Goal: Transaction & Acquisition: Obtain resource

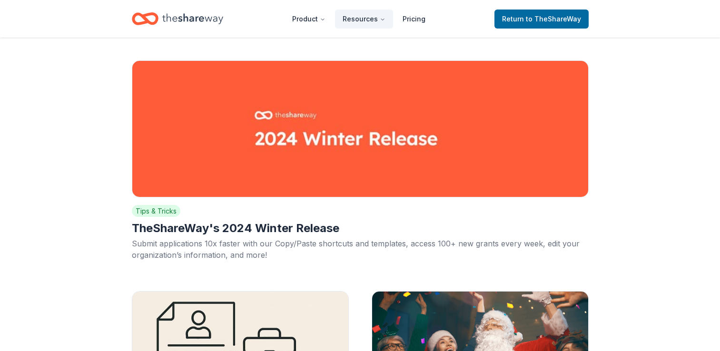
scroll to position [2712, 0]
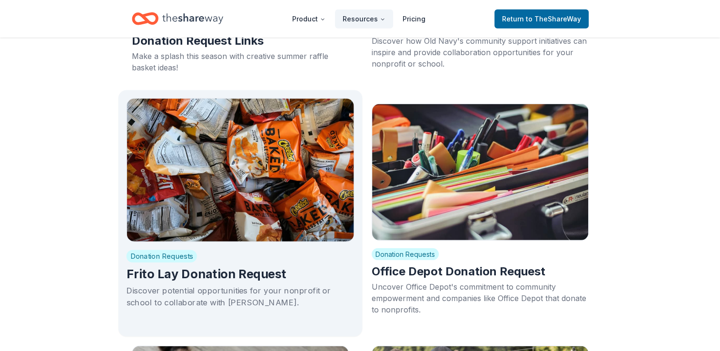
click at [211, 266] on h2 "Frito Lay Donation Request" at bounding box center [240, 274] width 228 height 16
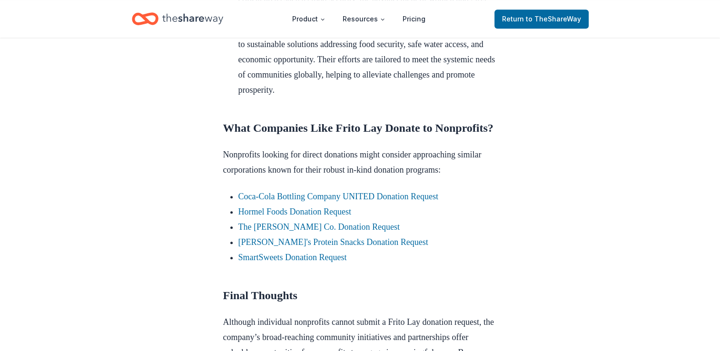
scroll to position [642, 0]
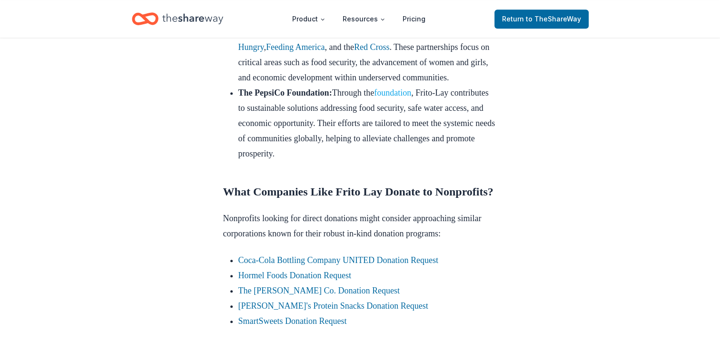
click at [411, 98] on link "foundation" at bounding box center [392, 93] width 37 height 10
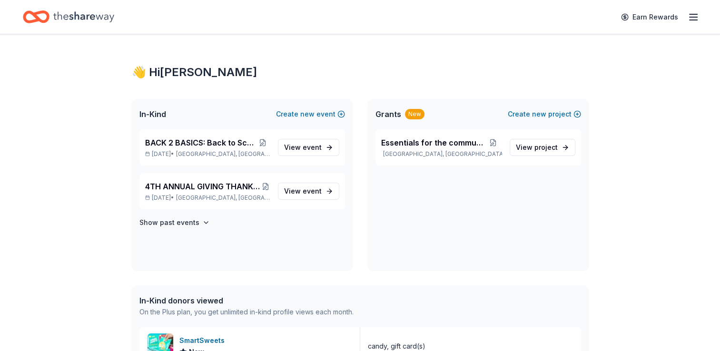
click at [101, 16] on icon "Home" at bounding box center [83, 17] width 61 height 20
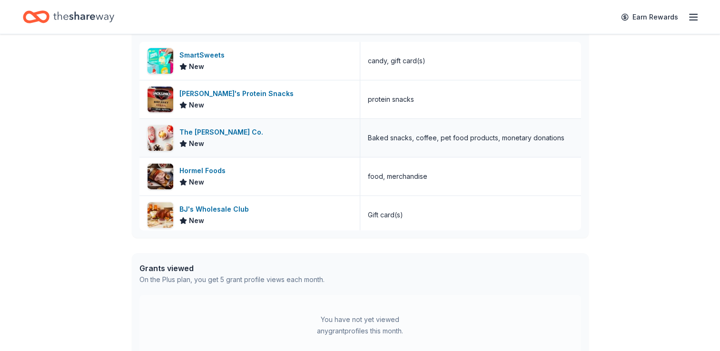
scroll to position [396, 0]
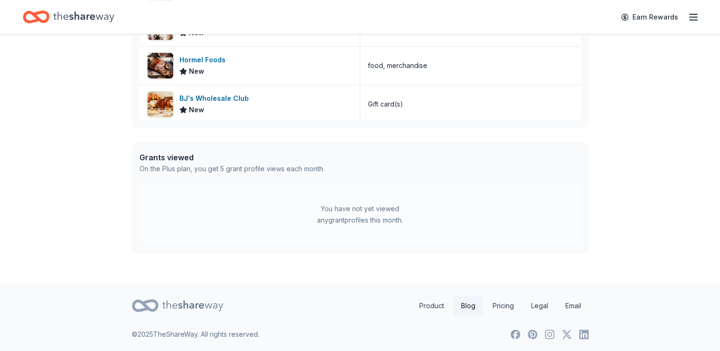
click at [469, 304] on link "Blog" at bounding box center [468, 305] width 30 height 19
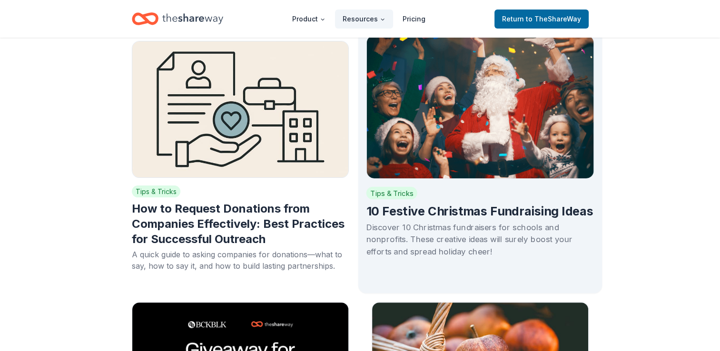
scroll to position [238, 0]
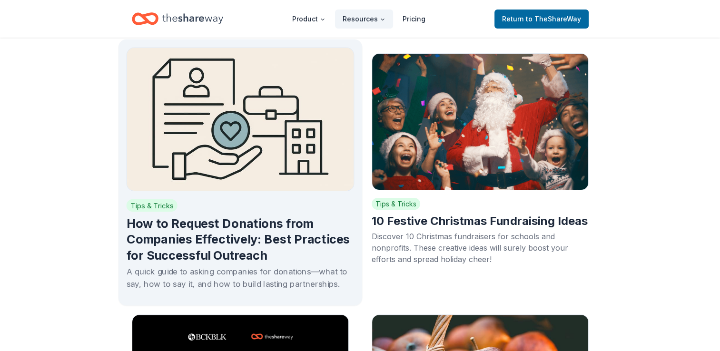
click at [213, 237] on h2 "How to Request Donations from Companies Effectively: Best Practices for Success…" at bounding box center [240, 240] width 228 height 48
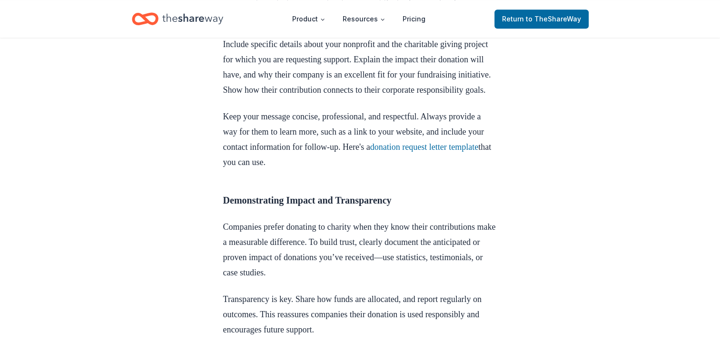
scroll to position [1237, 0]
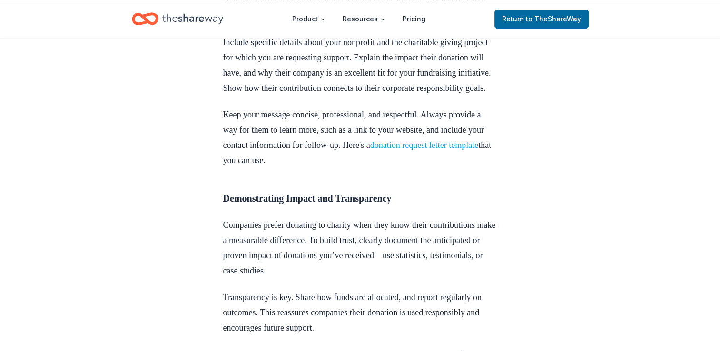
click at [434, 150] on link "donation request letter template" at bounding box center [424, 145] width 108 height 10
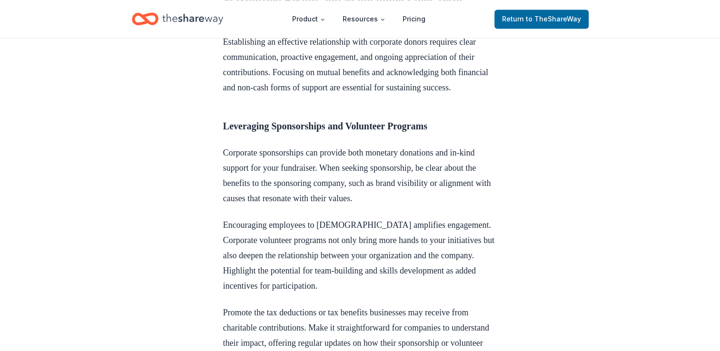
scroll to position [1713, 0]
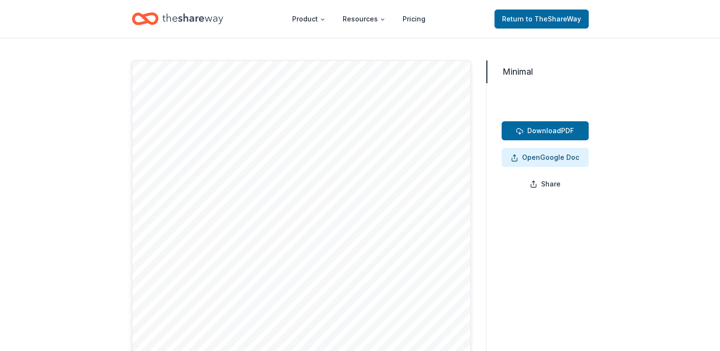
scroll to position [48, 0]
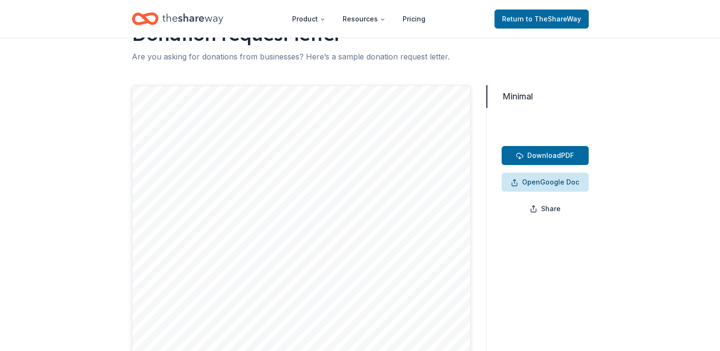
click at [543, 183] on span "Open Google Doc" at bounding box center [545, 182] width 69 height 11
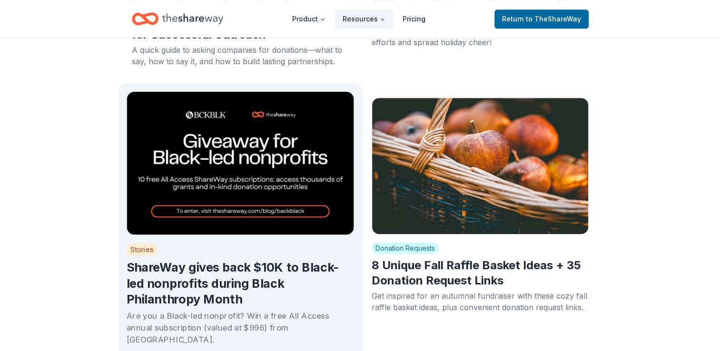
scroll to position [476, 0]
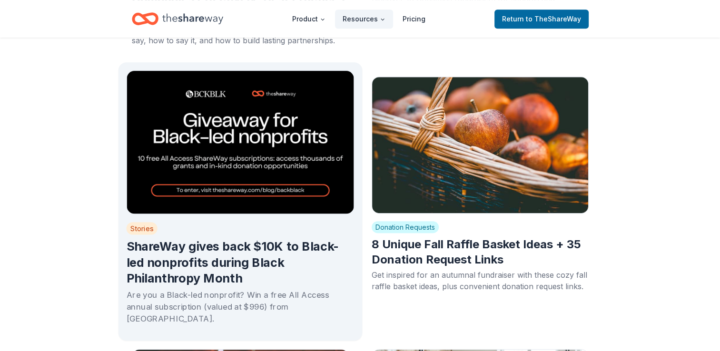
click at [241, 264] on h2 "ShareWay gives back $10K to Black-led nonprofits during Black Philanthropy Month" at bounding box center [240, 263] width 228 height 48
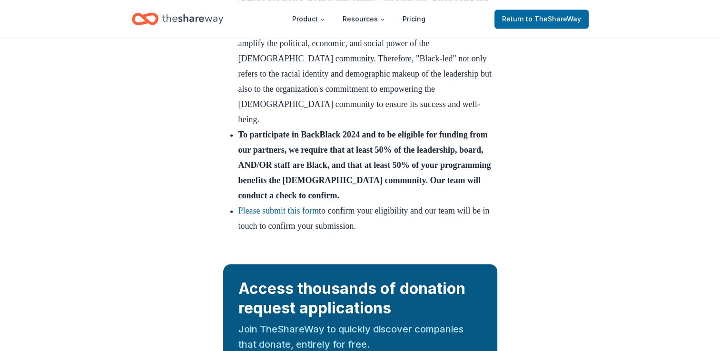
scroll to position [1523, 0]
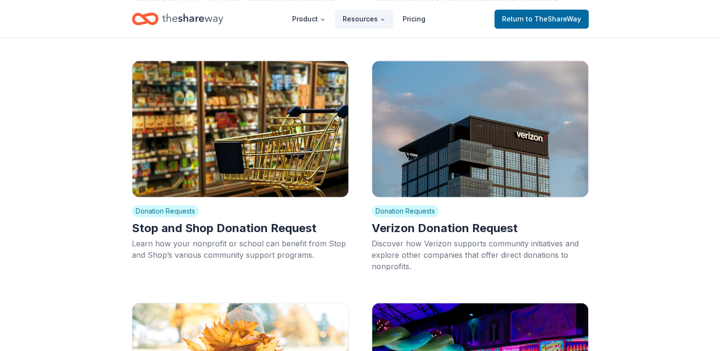
scroll to position [1285, 0]
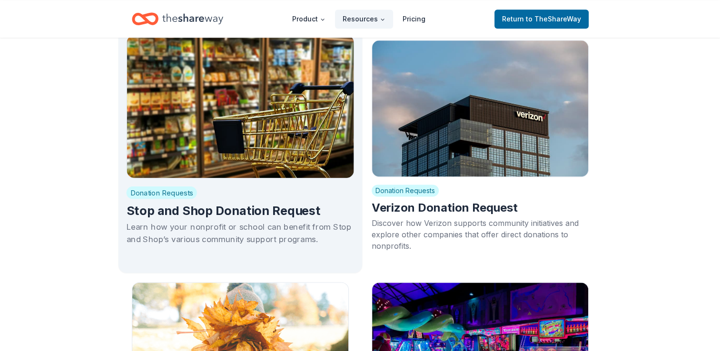
click at [292, 203] on h2 "Stop and Shop Donation Request" at bounding box center [240, 211] width 228 height 16
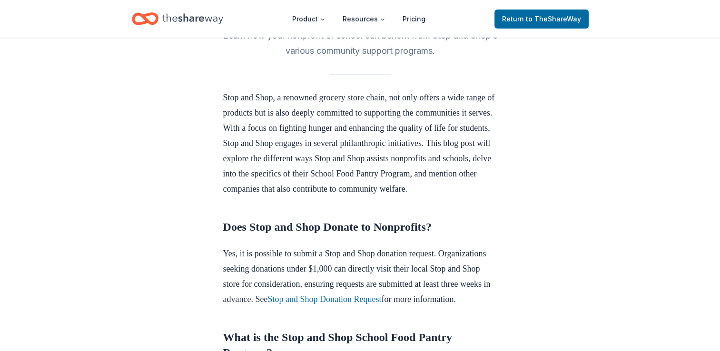
scroll to position [286, 0]
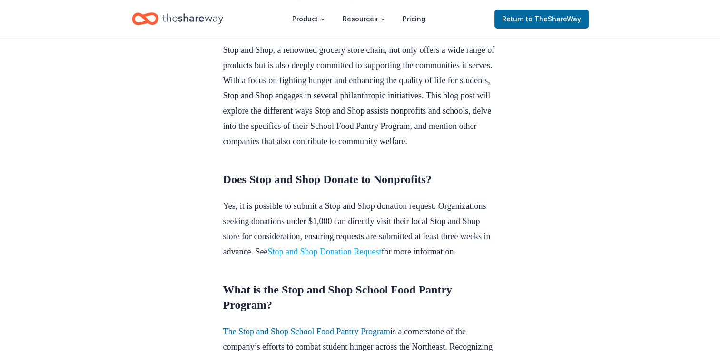
click at [381, 256] on link "Stop and Shop Donation Request" at bounding box center [324, 252] width 114 height 10
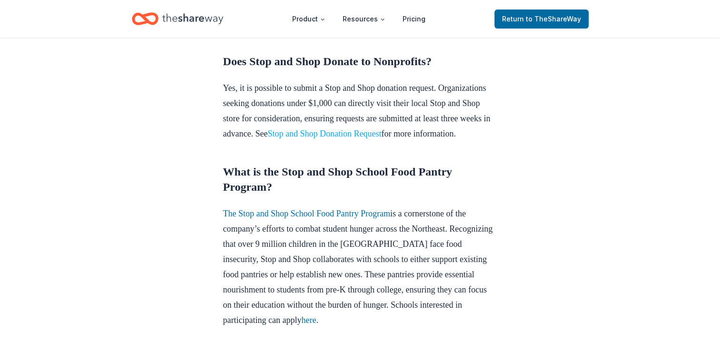
scroll to position [428, 0]
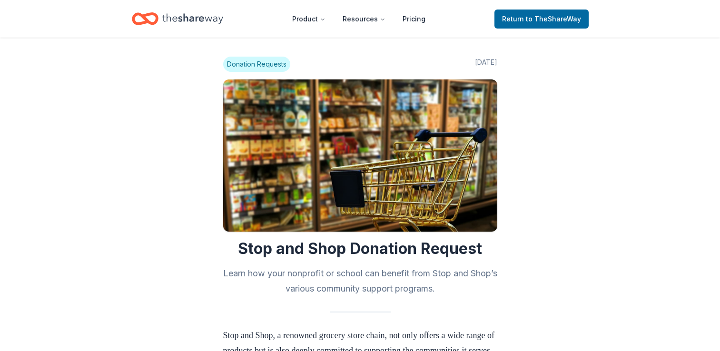
scroll to position [428, 0]
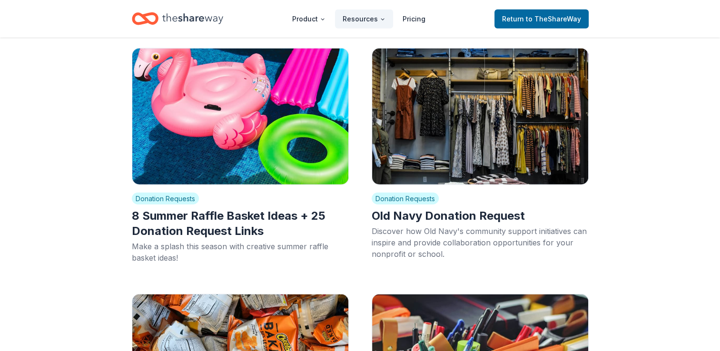
scroll to position [2570, 0]
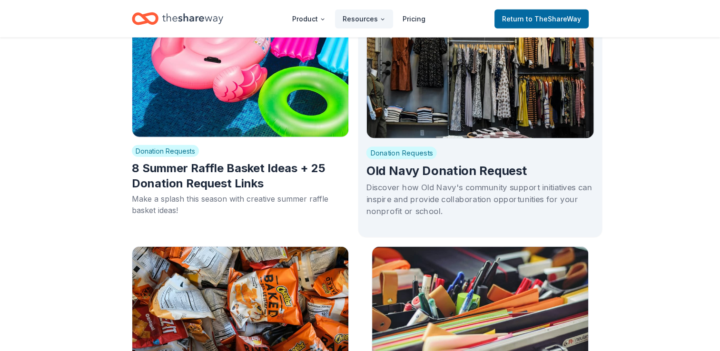
click at [437, 163] on h2 "Old Navy Donation Request" at bounding box center [480, 171] width 228 height 16
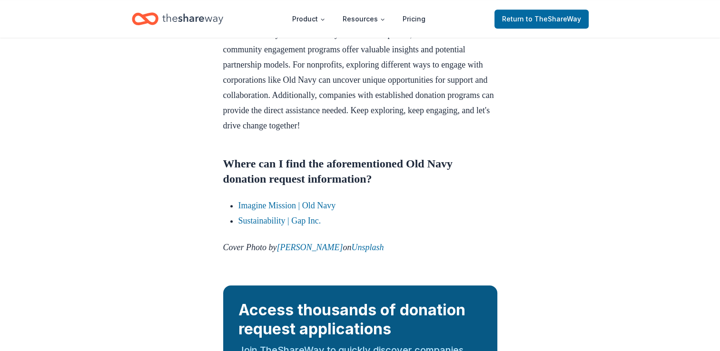
scroll to position [999, 0]
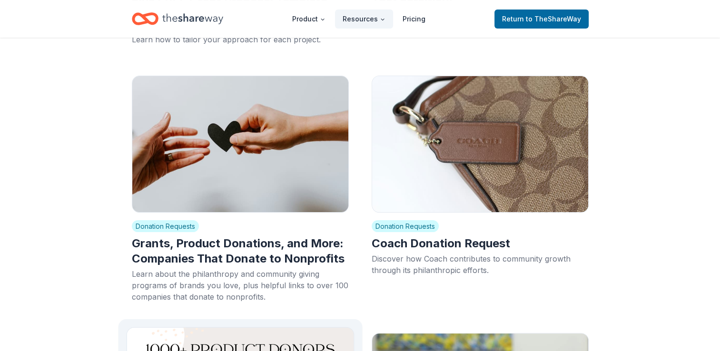
scroll to position [3712, 0]
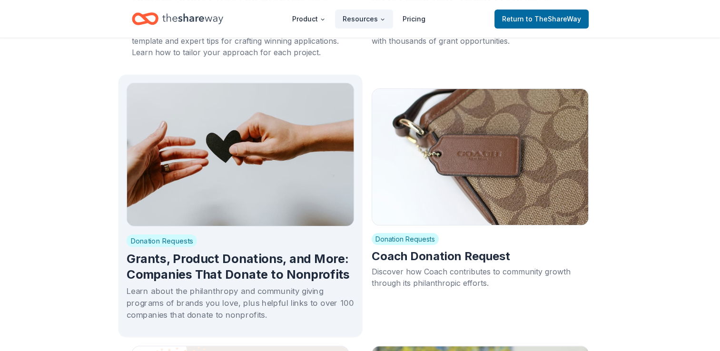
click at [253, 251] on h2 "Grants, Product Donations, and More: Companies That Donate to Nonprofits" at bounding box center [240, 267] width 228 height 32
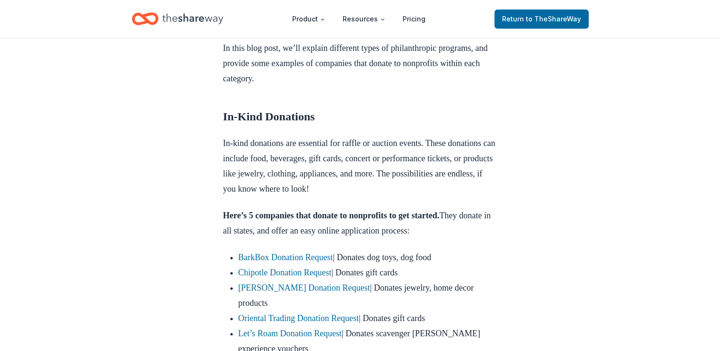
scroll to position [476, 0]
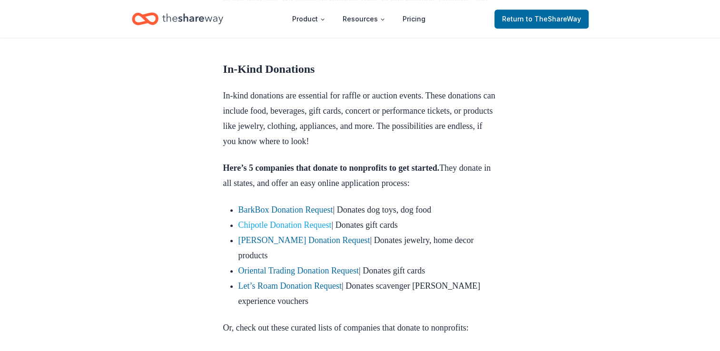
click at [310, 223] on link "Chipotle Donation Request" at bounding box center [284, 225] width 93 height 10
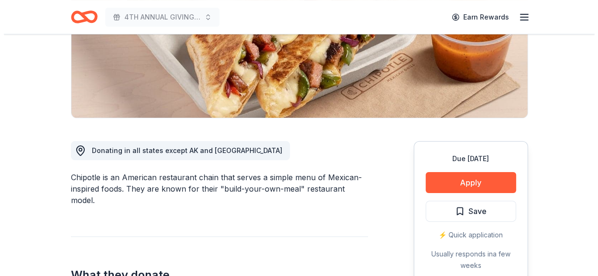
scroll to position [190, 0]
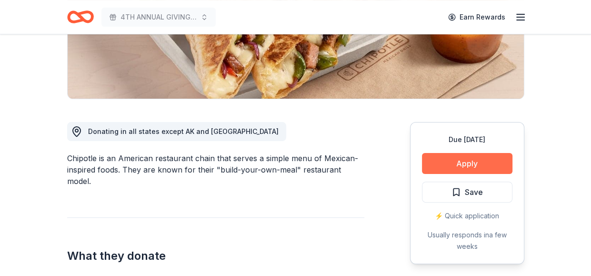
click at [463, 169] on button "Apply" at bounding box center [467, 163] width 90 height 21
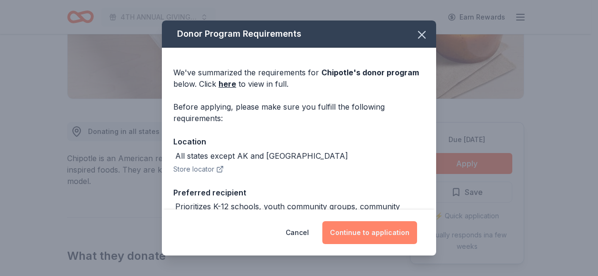
click at [364, 231] on button "Continue to application" at bounding box center [369, 232] width 95 height 23
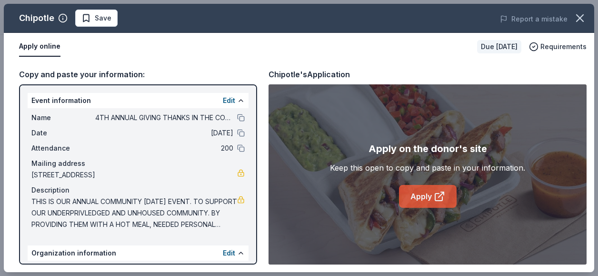
click at [427, 199] on link "Apply" at bounding box center [428, 196] width 58 height 23
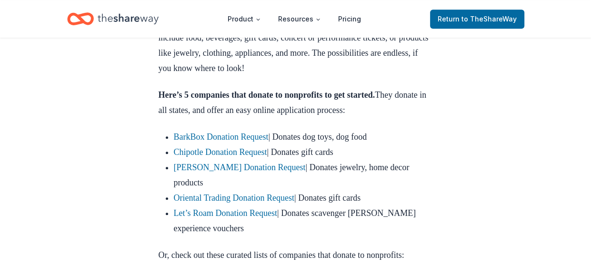
scroll to position [571, 0]
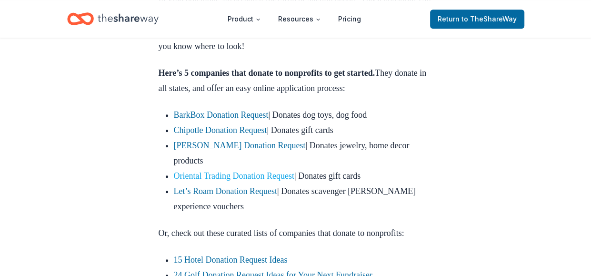
click at [276, 174] on link "Oriental Trading Donation Request" at bounding box center [234, 176] width 120 height 10
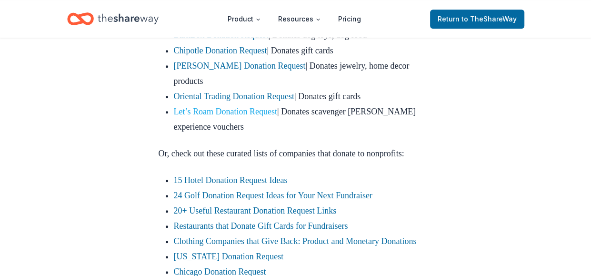
scroll to position [666, 0]
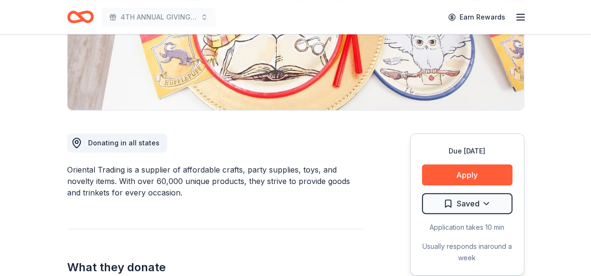
scroll to position [95, 0]
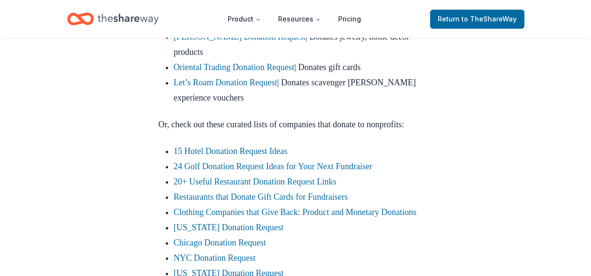
scroll to position [714, 0]
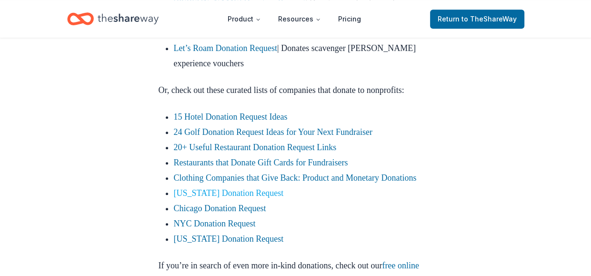
click at [239, 197] on link "Florida Donation Request" at bounding box center [229, 193] width 110 height 10
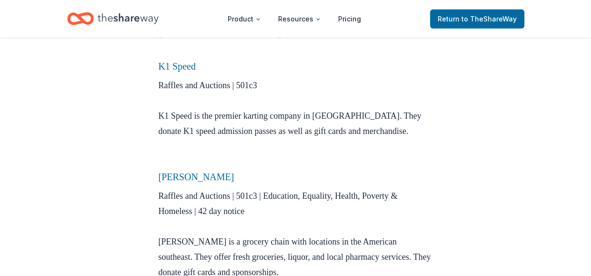
scroll to position [1856, 0]
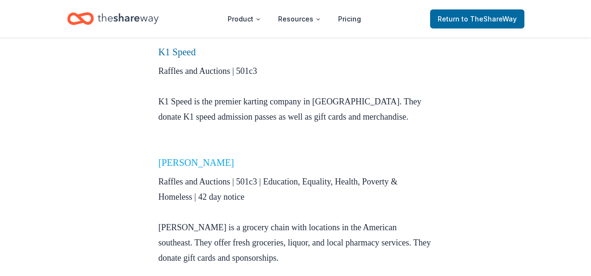
click at [194, 157] on link "Winn-Dixie" at bounding box center [196, 162] width 76 height 10
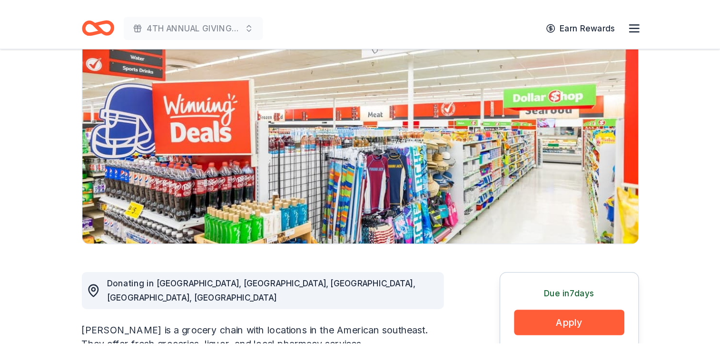
scroll to position [143, 0]
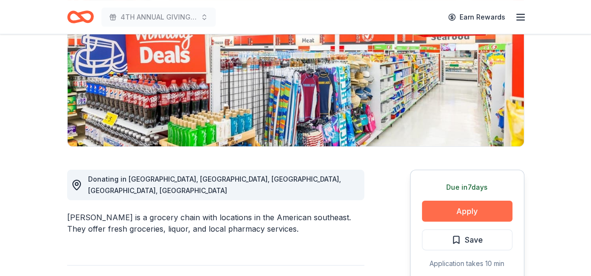
click at [467, 208] on button "Apply" at bounding box center [467, 210] width 90 height 21
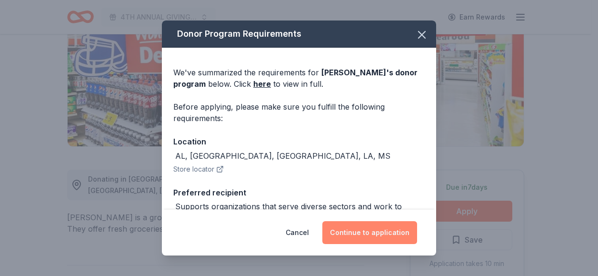
click at [373, 230] on button "Continue to application" at bounding box center [369, 232] width 95 height 23
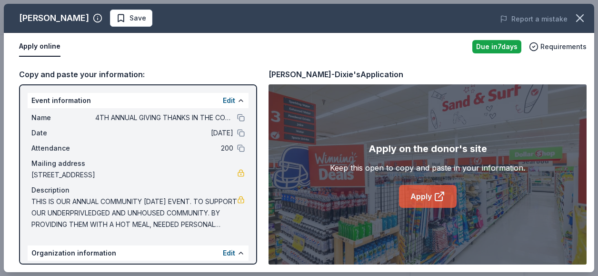
click at [435, 196] on icon at bounding box center [438, 195] width 11 height 11
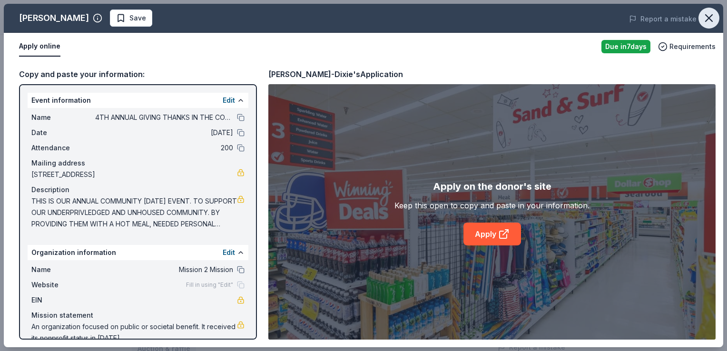
click at [590, 15] on icon "button" at bounding box center [708, 17] width 13 height 13
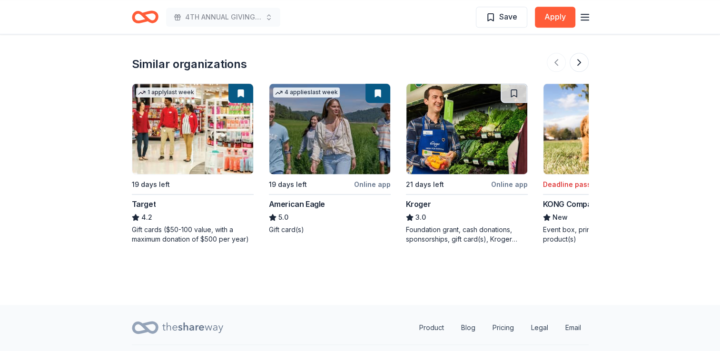
scroll to position [1258, 0]
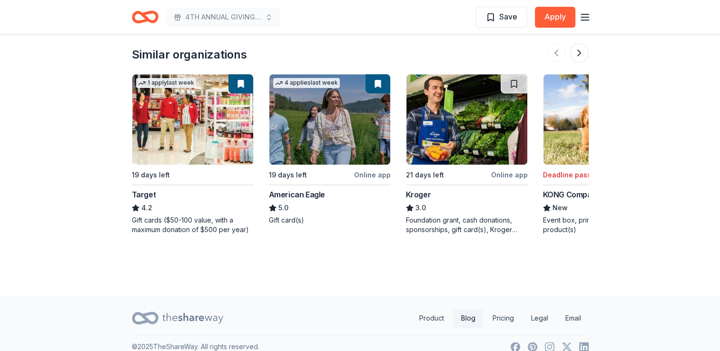
click at [467, 275] on link "Blog" at bounding box center [468, 318] width 30 height 19
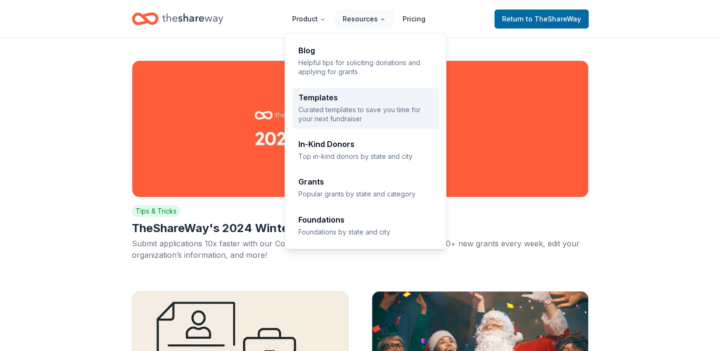
click at [357, 105] on p "Curated templates to save you time for your next fundraiser" at bounding box center [365, 114] width 135 height 19
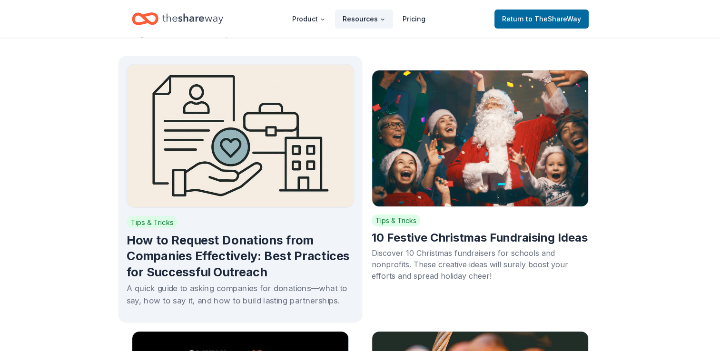
scroll to position [238, 0]
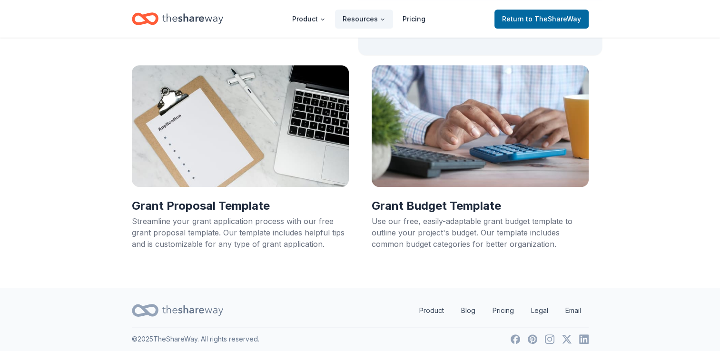
scroll to position [506, 0]
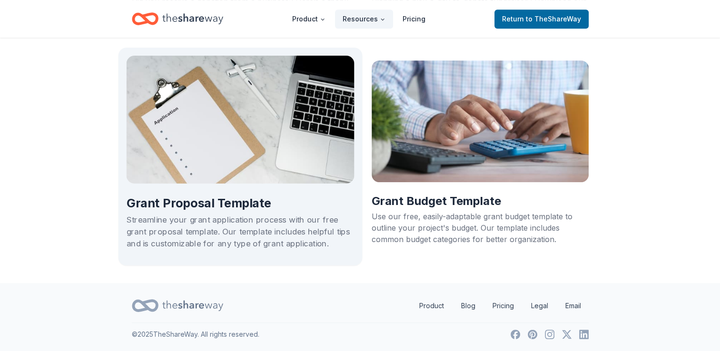
click at [262, 223] on div "Streamline your grant application process with our free grant proposal template…" at bounding box center [240, 232] width 228 height 36
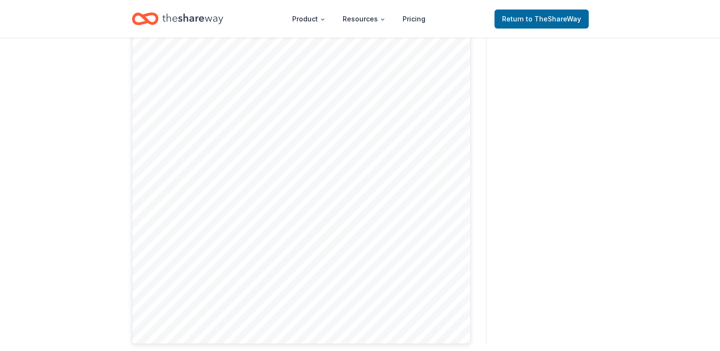
scroll to position [48, 0]
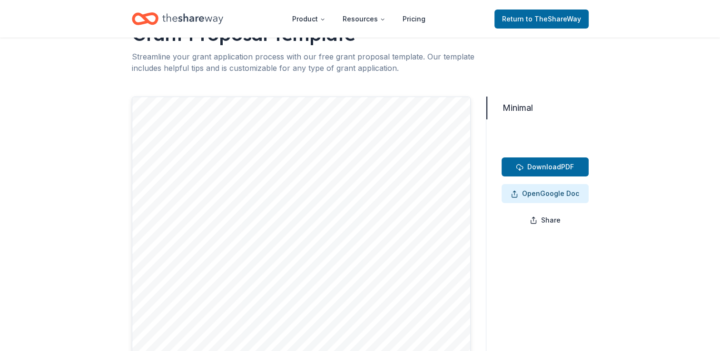
click at [515, 107] on button "Minimal" at bounding box center [513, 108] width 54 height 23
drag, startPoint x: 487, startPoint y: 113, endPoint x: 485, endPoint y: 148, distance: 35.2
click at [486, 148] on div "Minimal Minimal Download PDF Open Google Doc Share" at bounding box center [537, 316] width 103 height 438
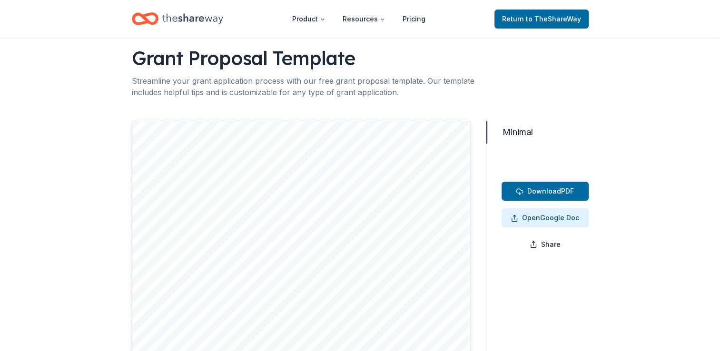
scroll to position [7, 0]
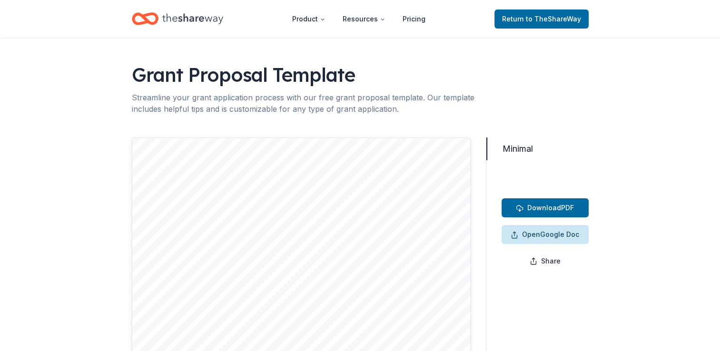
click at [550, 229] on span "Open Google Doc" at bounding box center [545, 234] width 69 height 11
click at [177, 21] on icon "Home" at bounding box center [192, 19] width 61 height 20
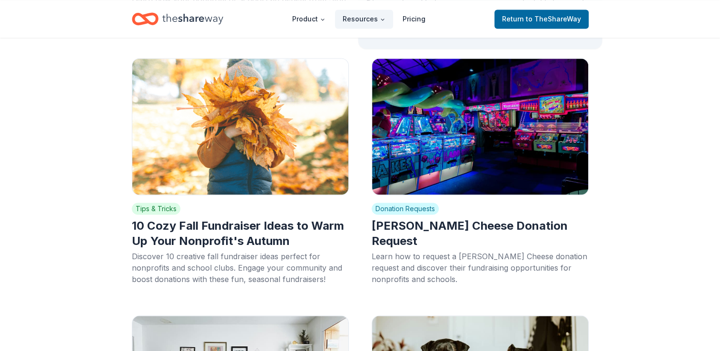
scroll to position [1569, 0]
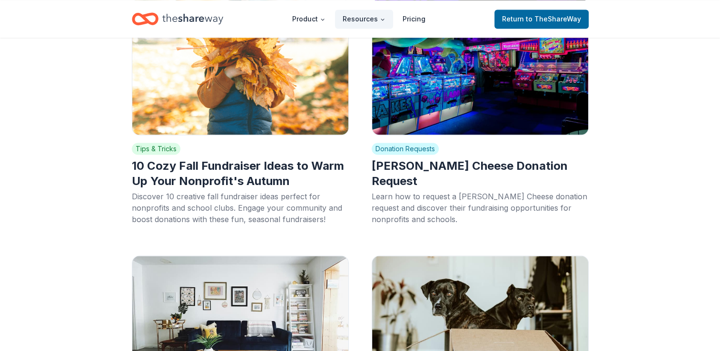
click at [200, 22] on icon "Home" at bounding box center [192, 19] width 61 height 20
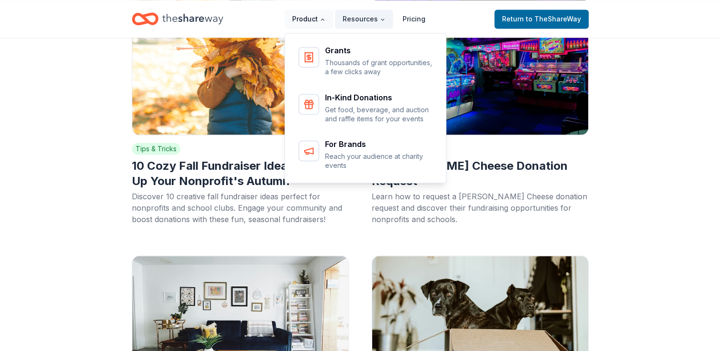
click at [316, 16] on button "Product" at bounding box center [309, 19] width 49 height 19
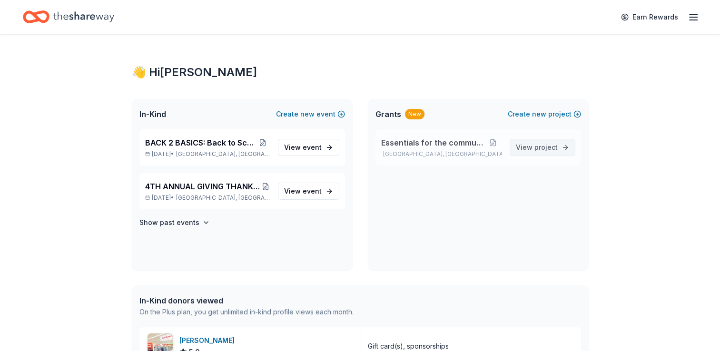
click at [546, 149] on span "project" at bounding box center [545, 147] width 23 height 8
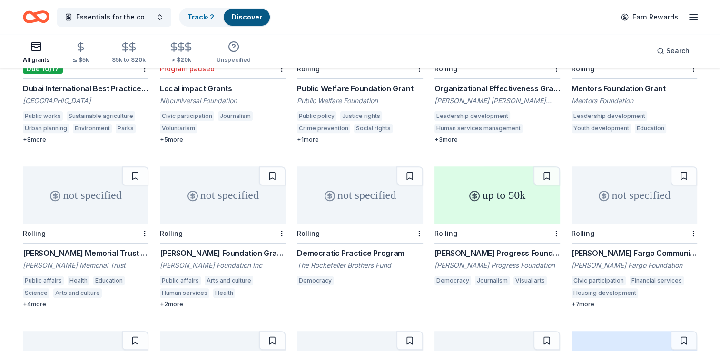
scroll to position [381, 0]
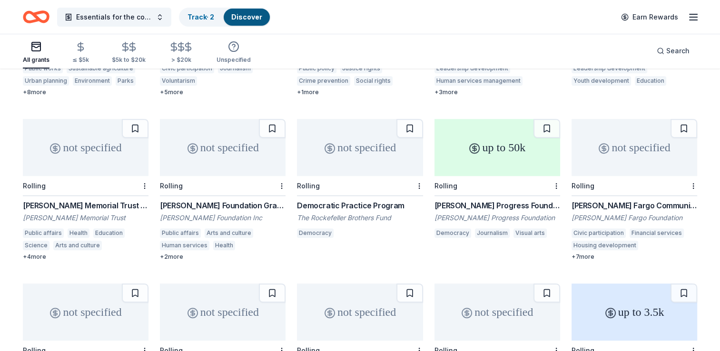
click at [32, 253] on div "+ 4 more" at bounding box center [86, 257] width 126 height 8
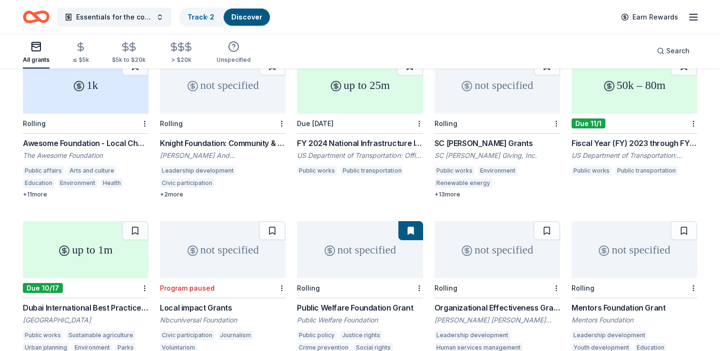
scroll to position [0, 0]
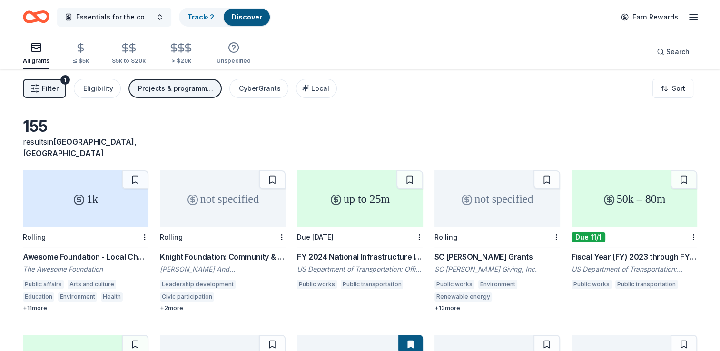
click at [105, 14] on span "Essentials for the community" at bounding box center [114, 16] width 76 height 11
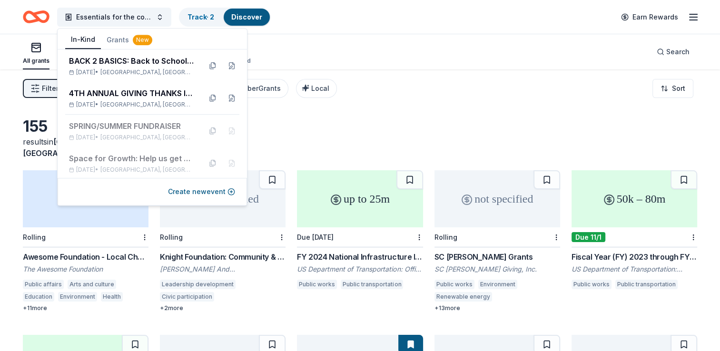
click at [89, 38] on button "In-Kind" at bounding box center [83, 40] width 36 height 18
click at [134, 39] on div "New" at bounding box center [143, 40] width 20 height 10
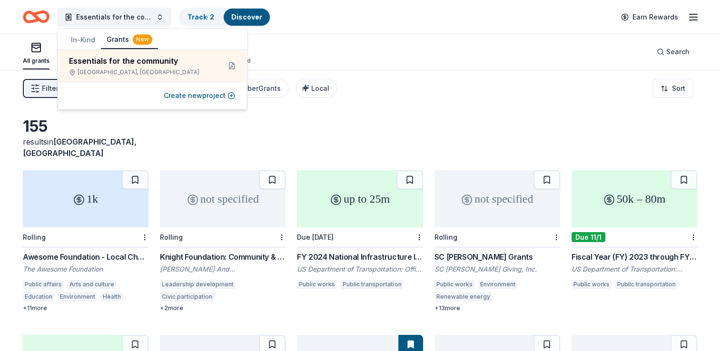
click at [91, 40] on button "In-Kind" at bounding box center [83, 39] width 36 height 17
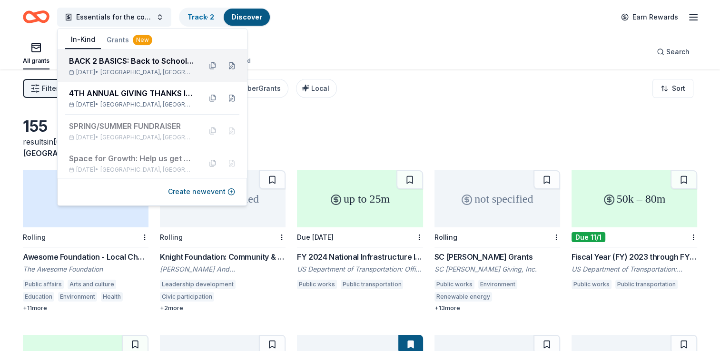
click at [138, 69] on span "Miami Gardens, FL" at bounding box center [146, 73] width 93 height 8
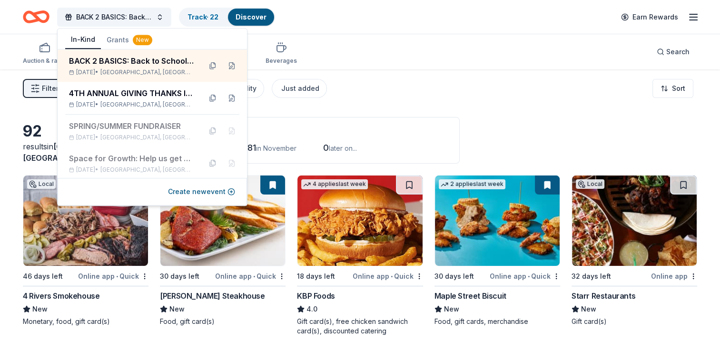
click at [82, 37] on button "In-Kind" at bounding box center [83, 40] width 36 height 18
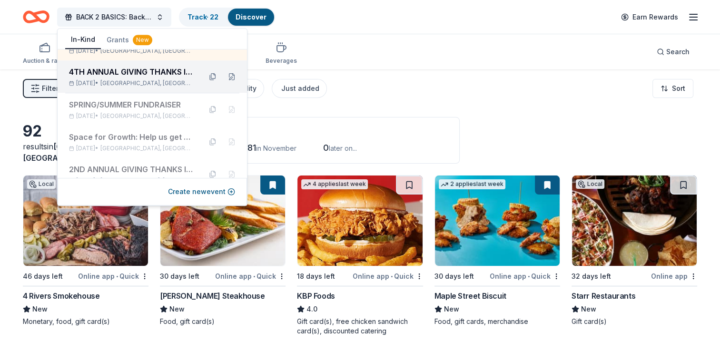
scroll to position [33, 0]
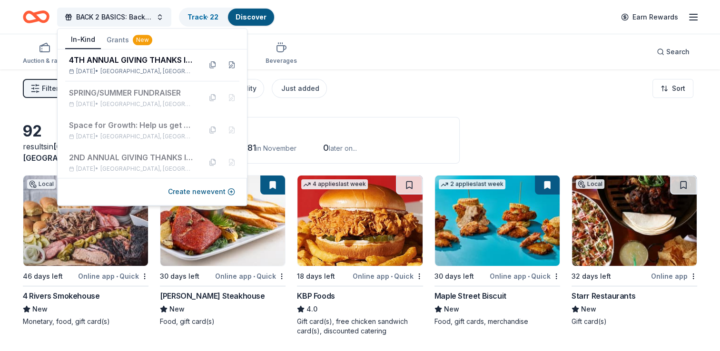
click at [388, 85] on div "Filter 2 Application methods Causes Eligibility Just added Sort" at bounding box center [360, 88] width 720 height 38
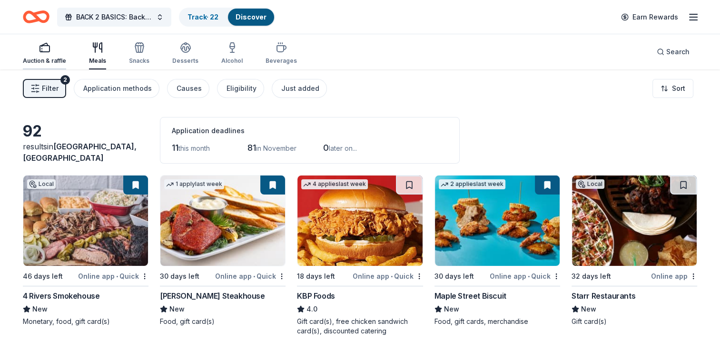
click at [45, 54] on div "Auction & raffle" at bounding box center [44, 53] width 43 height 23
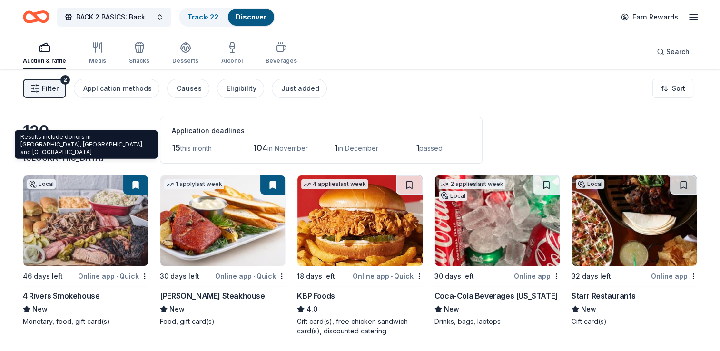
click at [104, 158] on span "Miami Gardens, FL" at bounding box center [80, 152] width 114 height 21
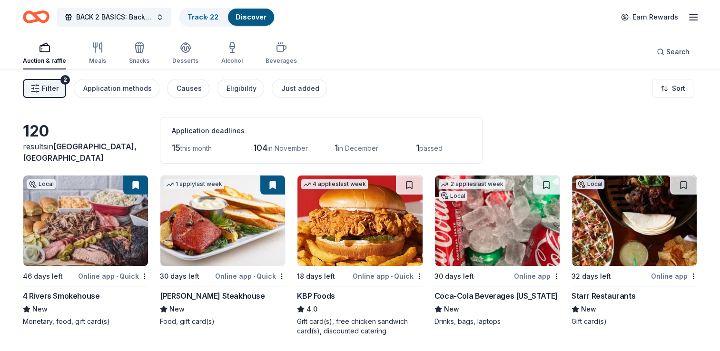
click at [42, 92] on span "Filter" at bounding box center [50, 88] width 17 height 11
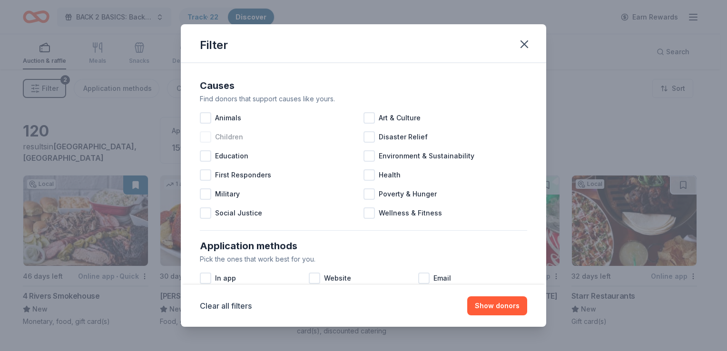
click at [211, 139] on div "Children" at bounding box center [282, 137] width 164 height 19
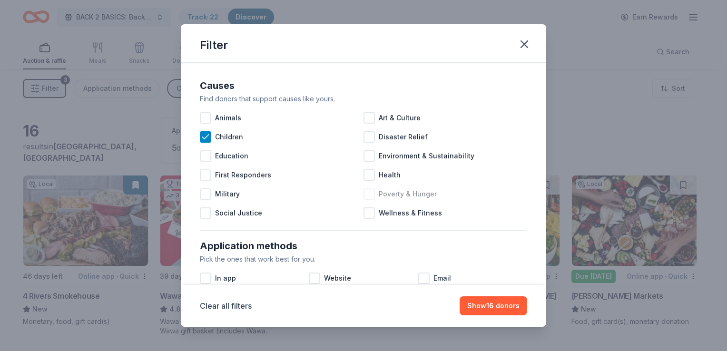
click at [368, 197] on div at bounding box center [369, 193] width 11 height 11
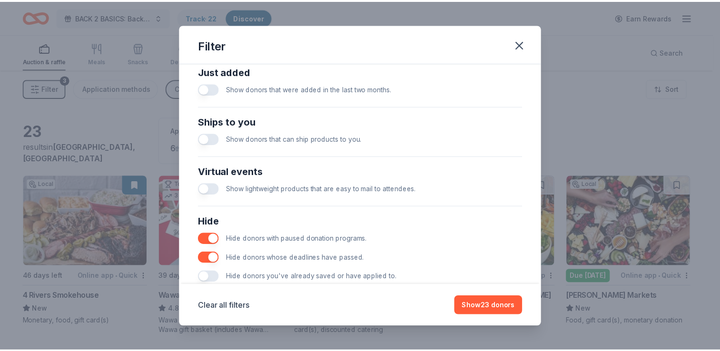
scroll to position [404, 0]
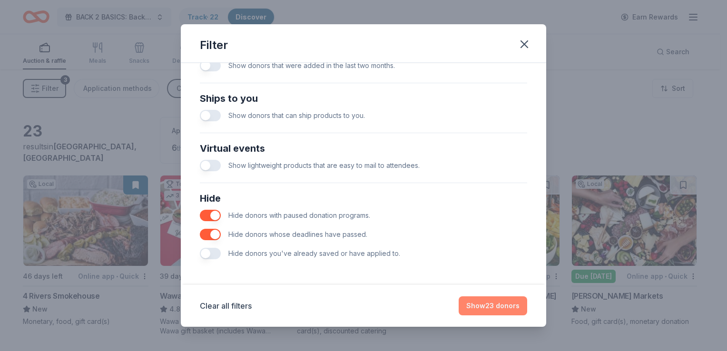
click at [502, 305] on button "Show 23 donors" at bounding box center [493, 305] width 69 height 19
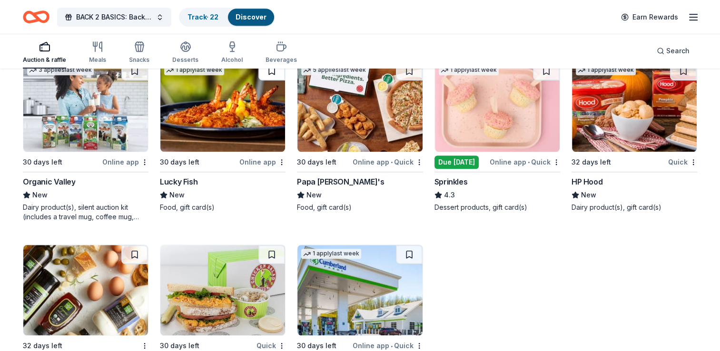
scroll to position [666, 0]
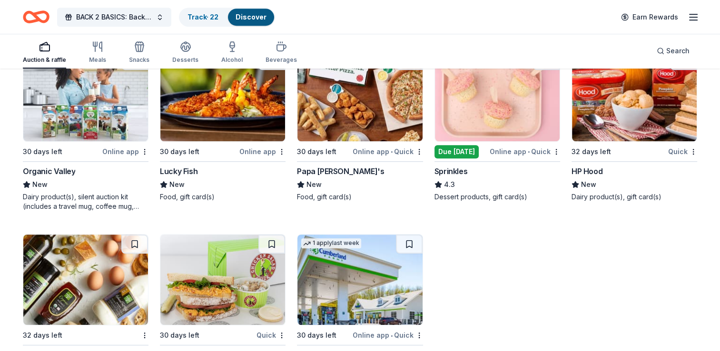
click at [329, 171] on div "Papa [PERSON_NAME]'s" at bounding box center [340, 171] width 87 height 11
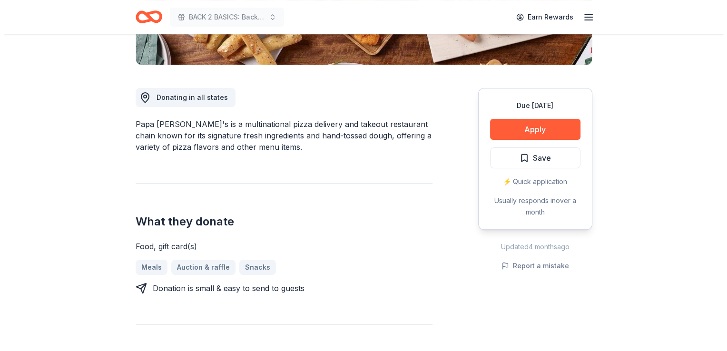
scroll to position [238, 0]
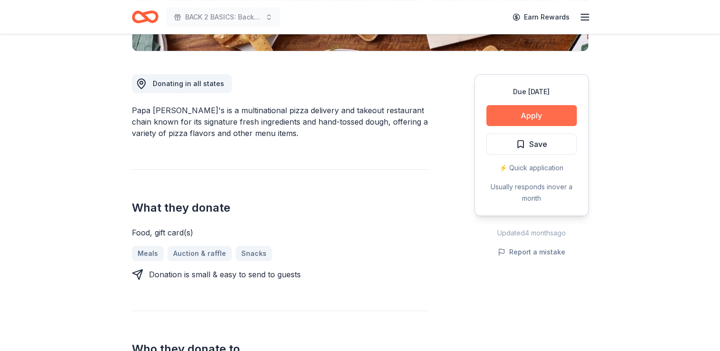
click at [516, 114] on button "Apply" at bounding box center [531, 115] width 90 height 21
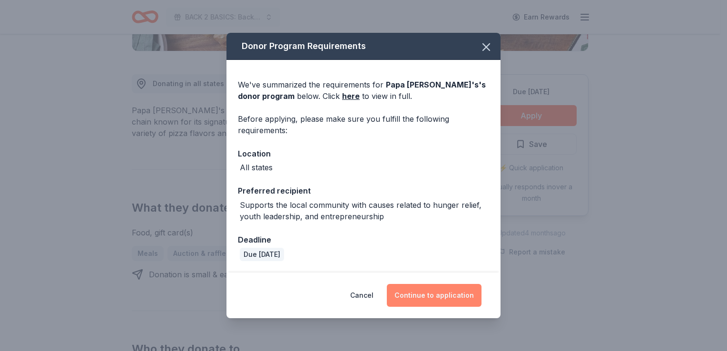
click at [446, 290] on button "Continue to application" at bounding box center [434, 295] width 95 height 23
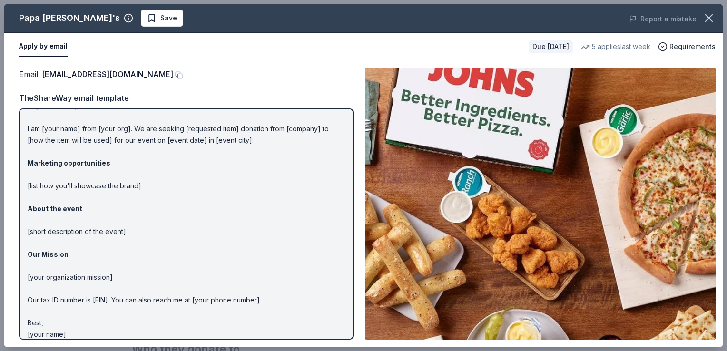
scroll to position [25, 0]
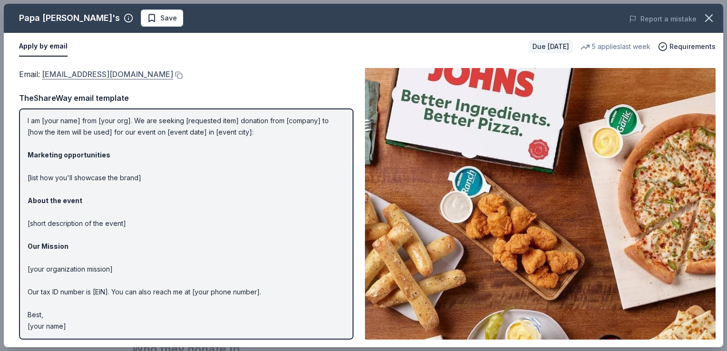
click at [128, 77] on link "[EMAIL_ADDRESS][DOMAIN_NAME]" at bounding box center [107, 74] width 131 height 12
click at [173, 73] on button at bounding box center [178, 75] width 10 height 8
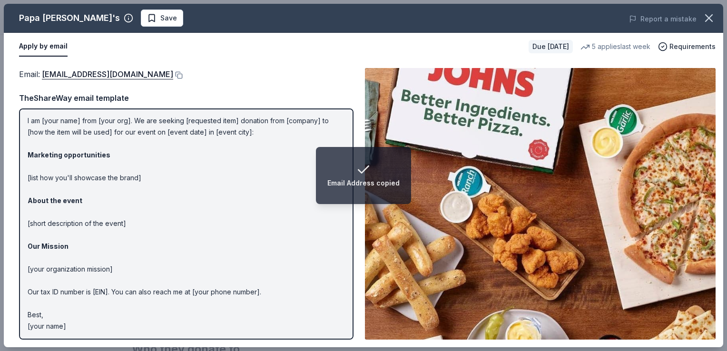
click at [54, 81] on div "Email : [EMAIL_ADDRESS][DOMAIN_NAME] TheShareWay email template Hi [name/there]…" at bounding box center [186, 204] width 335 height 272
